Goal: Transaction & Acquisition: Purchase product/service

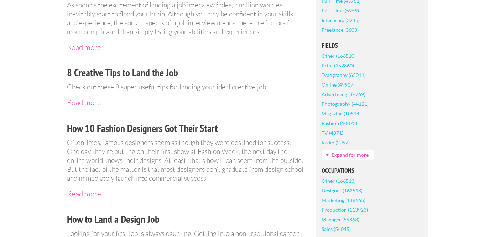
scroll to position [114, 0]
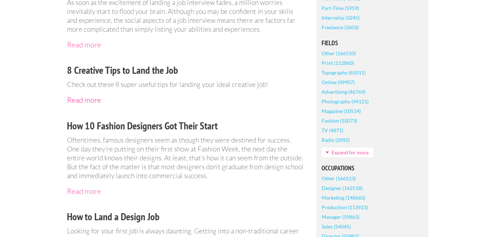
click at [85, 102] on link "Read more" at bounding box center [84, 99] width 34 height 9
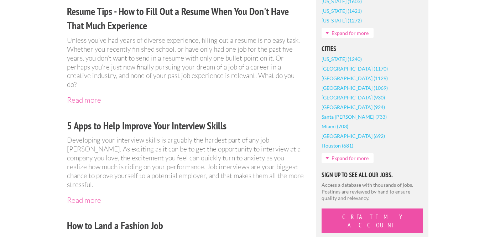
scroll to position [480, 0]
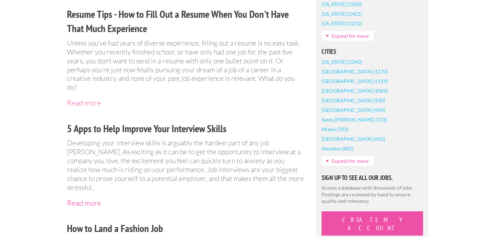
click at [87, 198] on link "Read more" at bounding box center [84, 202] width 34 height 9
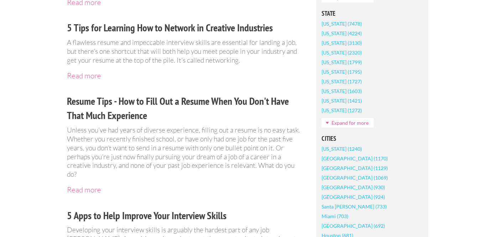
scroll to position [392, 0]
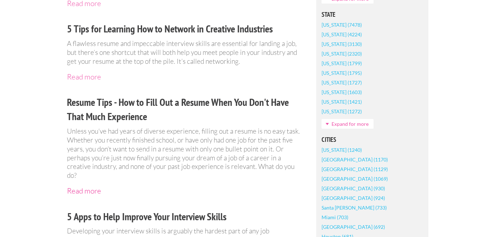
click at [81, 189] on link "Read more" at bounding box center [84, 190] width 34 height 9
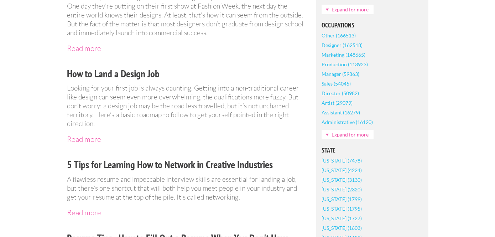
scroll to position [0, 0]
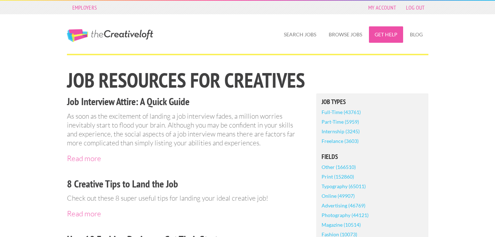
click at [383, 33] on link "Get Help" at bounding box center [386, 34] width 34 height 16
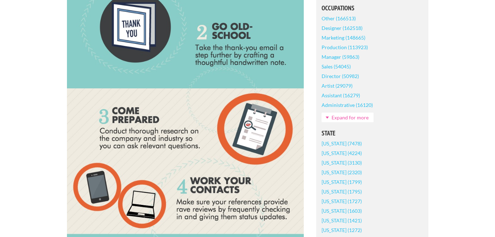
scroll to position [274, 0]
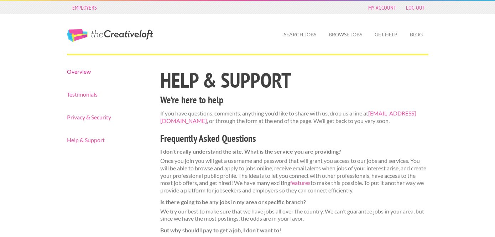
click at [73, 73] on link "Overview" at bounding box center [107, 72] width 81 height 6
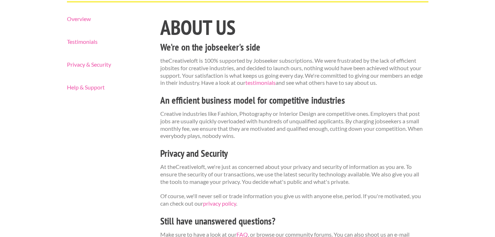
scroll to position [52, 0]
click at [88, 41] on link "Testimonials" at bounding box center [107, 42] width 81 height 6
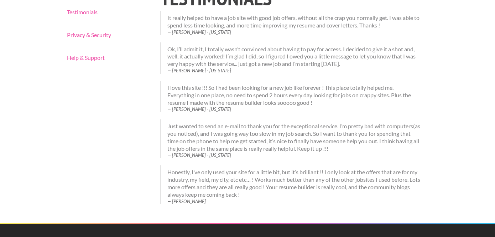
scroll to position [23, 0]
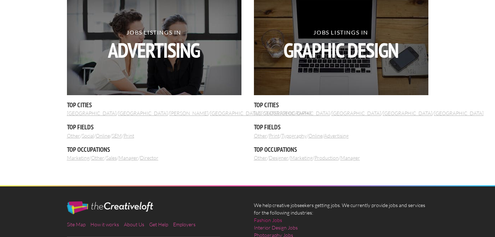
scroll to position [836, 0]
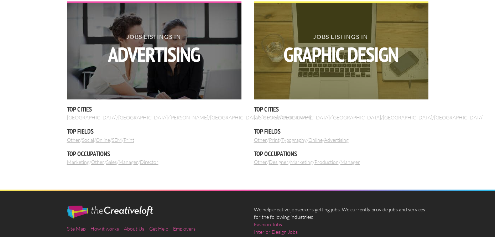
click at [305, 59] on strong "Graphic Design" at bounding box center [341, 54] width 175 height 21
